Goal: Information Seeking & Learning: Learn about a topic

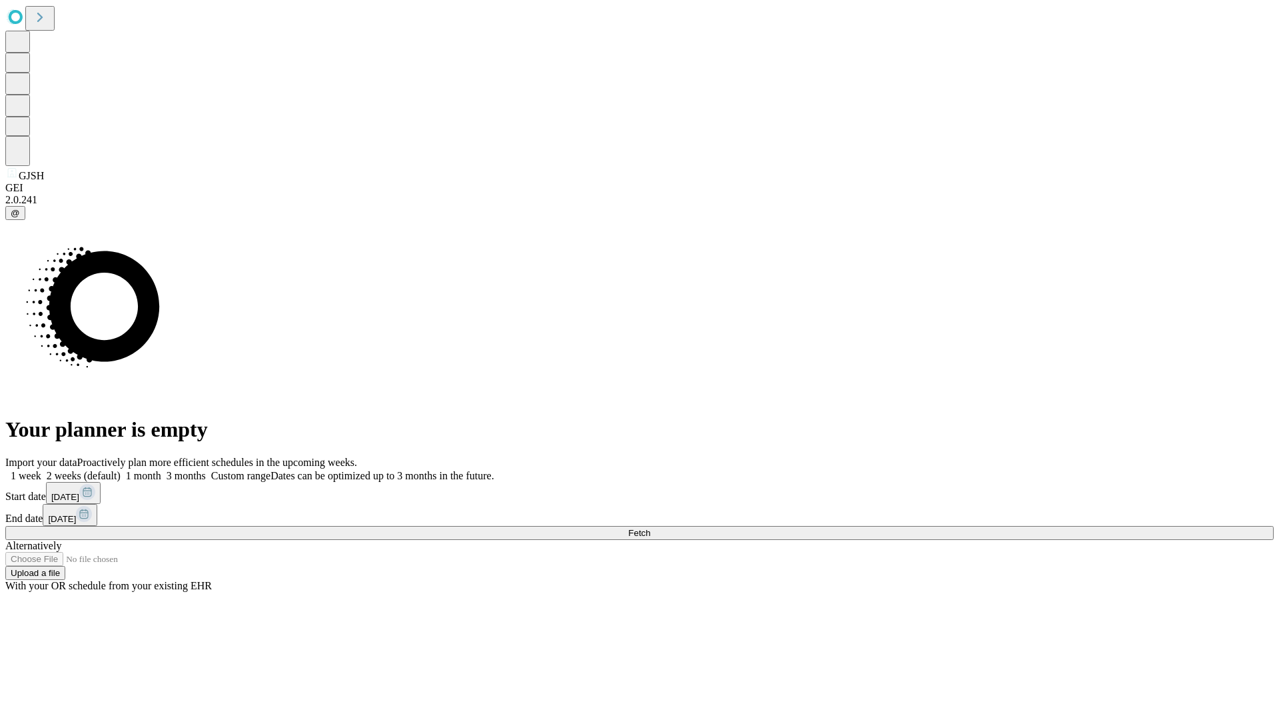
click at [650, 528] on span "Fetch" at bounding box center [639, 533] width 22 height 10
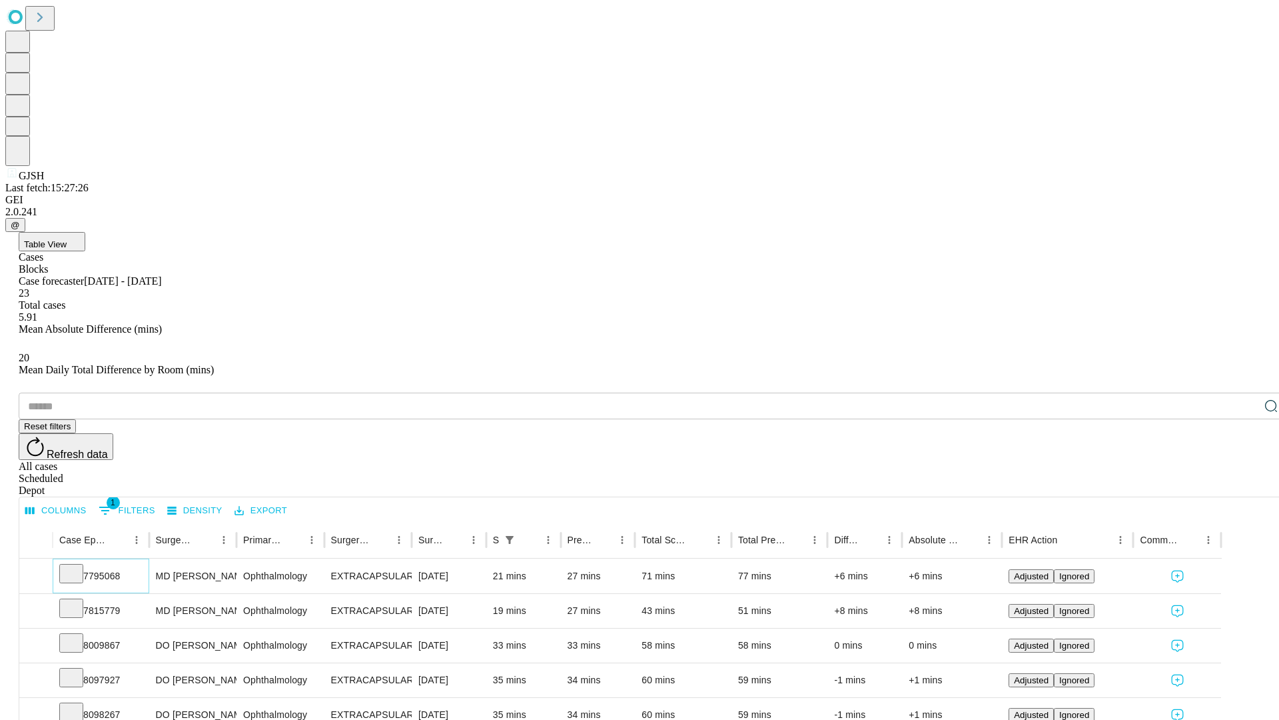
click at [78, 566] on icon at bounding box center [71, 572] width 13 height 13
